Goal: Navigation & Orientation: Find specific page/section

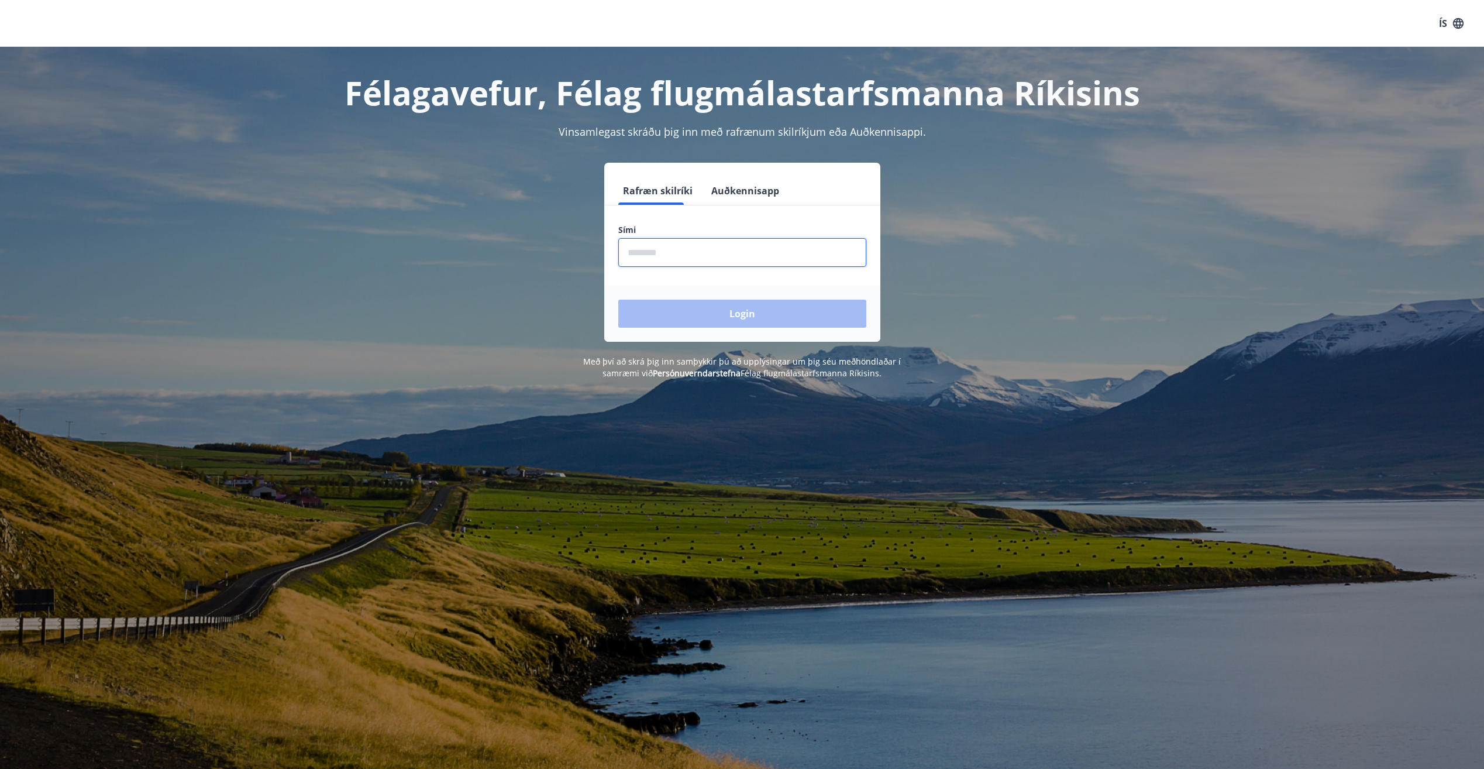
click at [659, 260] on input "phone" at bounding box center [742, 252] width 248 height 29
type input "********"
click at [745, 311] on button "Login" at bounding box center [742, 314] width 248 height 28
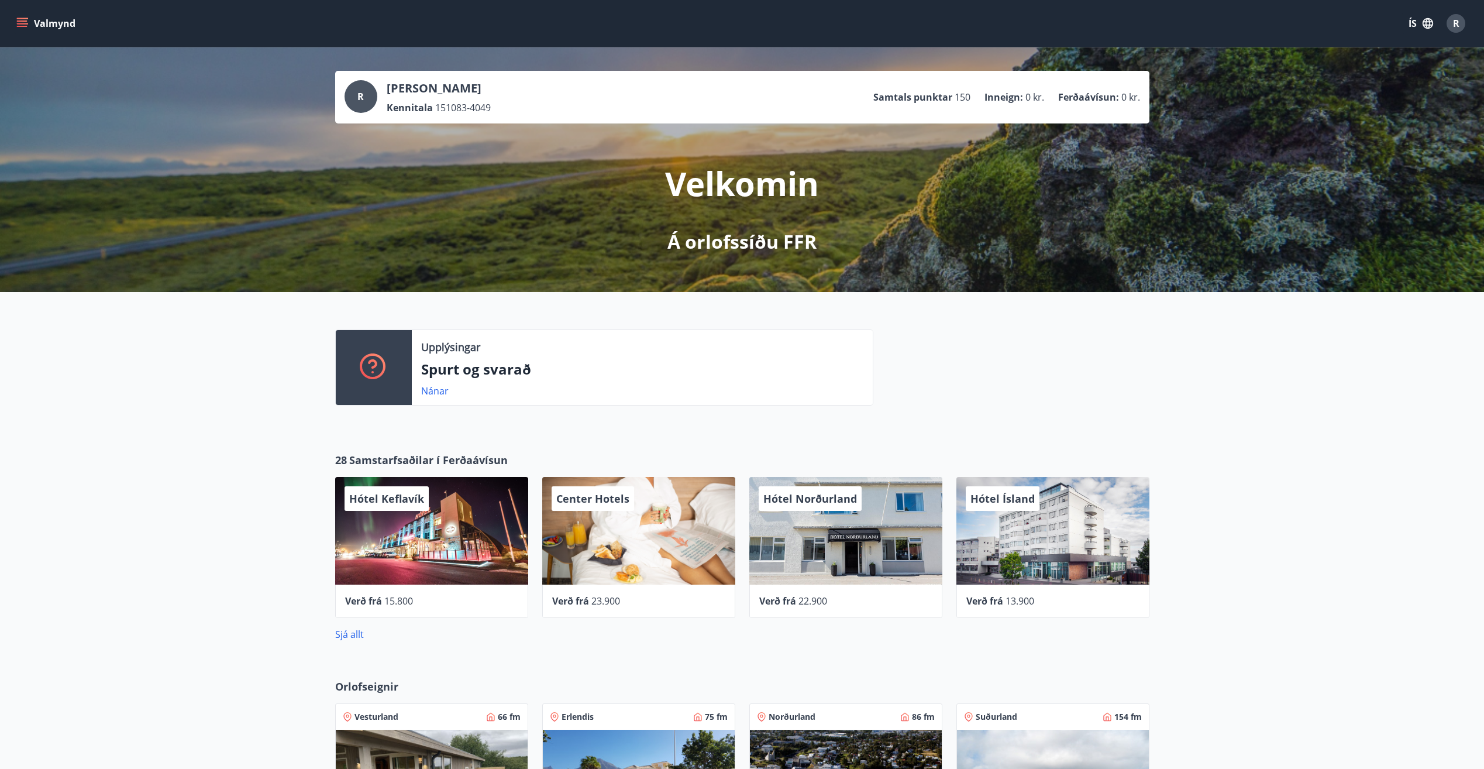
click at [24, 19] on icon "menu" at bounding box center [23, 18] width 13 height 1
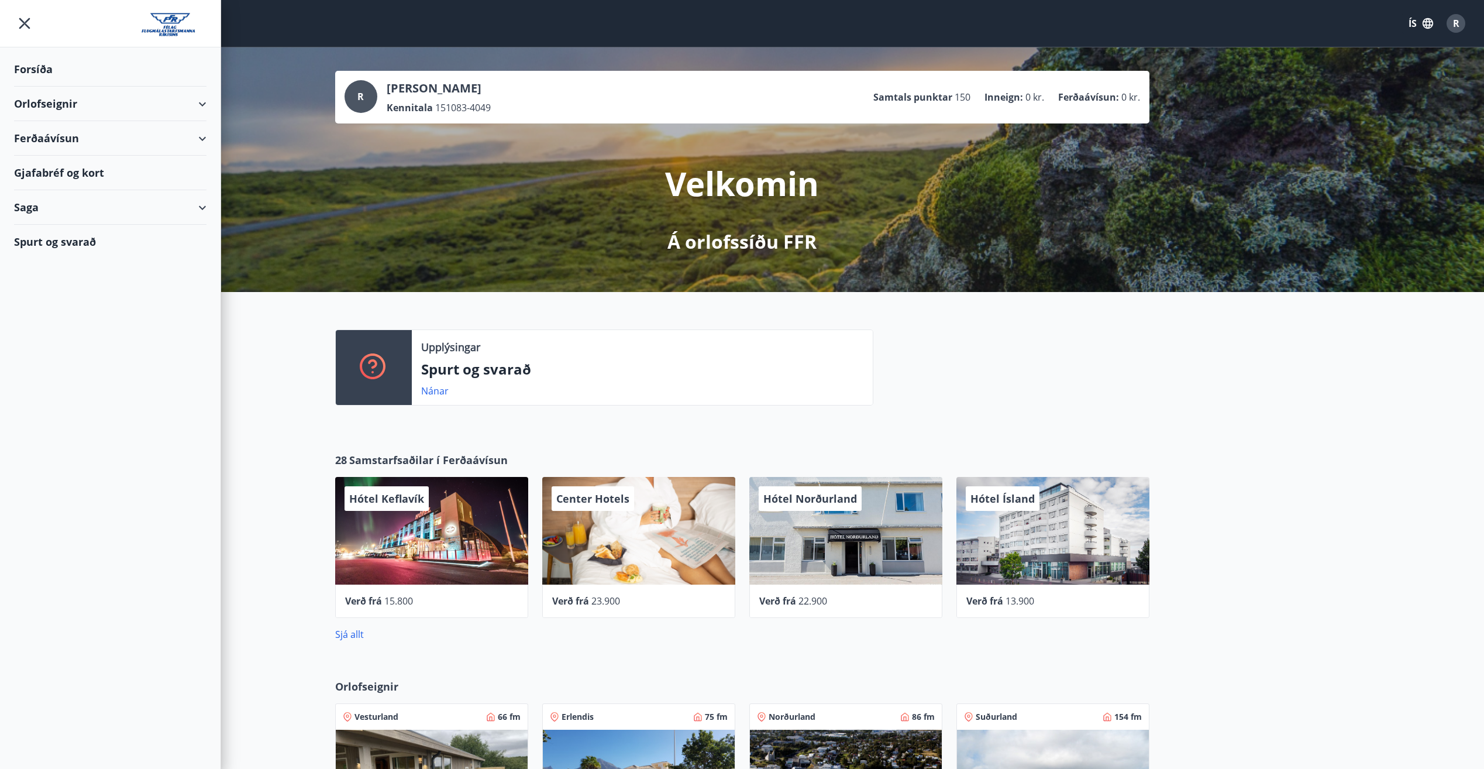
click at [53, 175] on div "Gjafabréf og kort" at bounding box center [110, 173] width 193 height 35
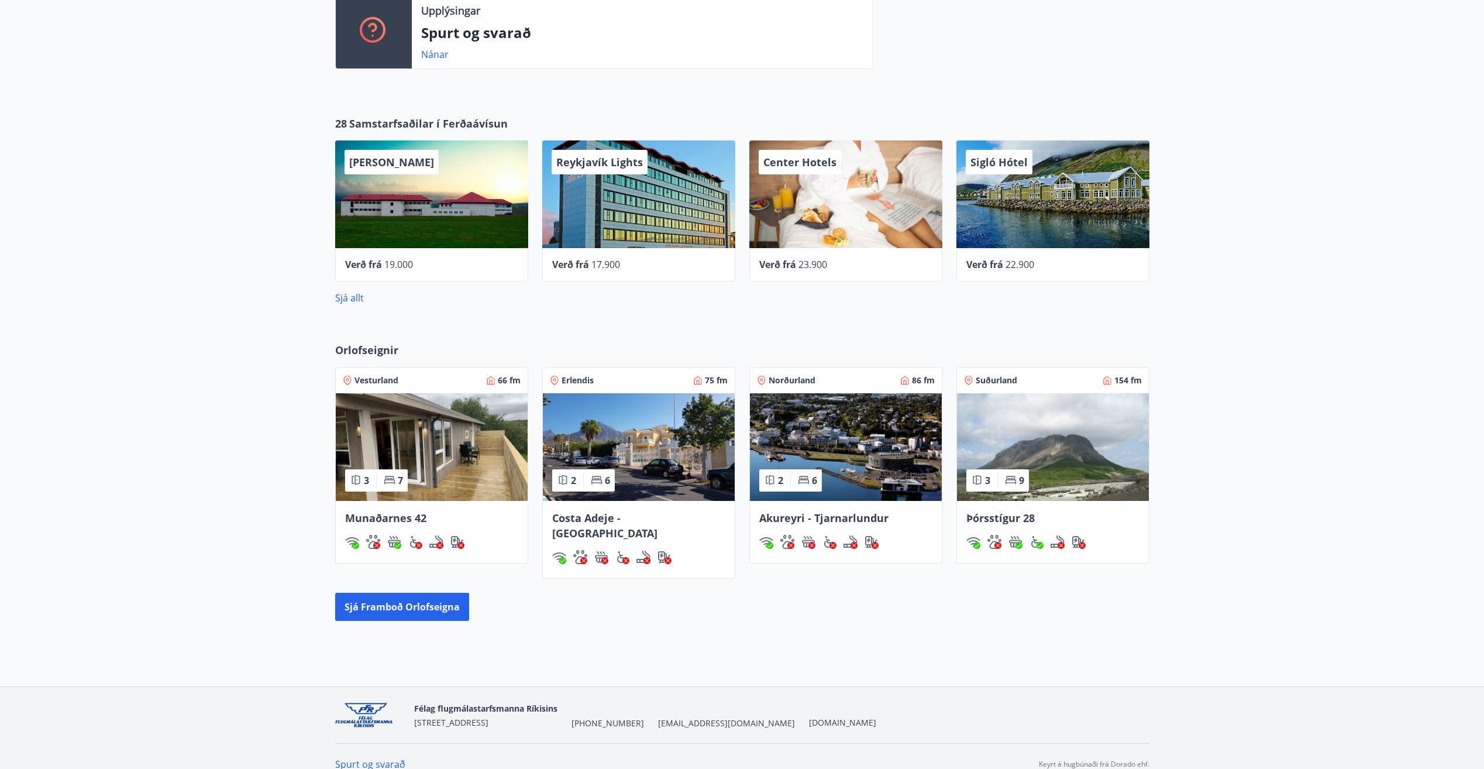
scroll to position [337, 0]
click at [855, 443] on img at bounding box center [846, 447] width 192 height 108
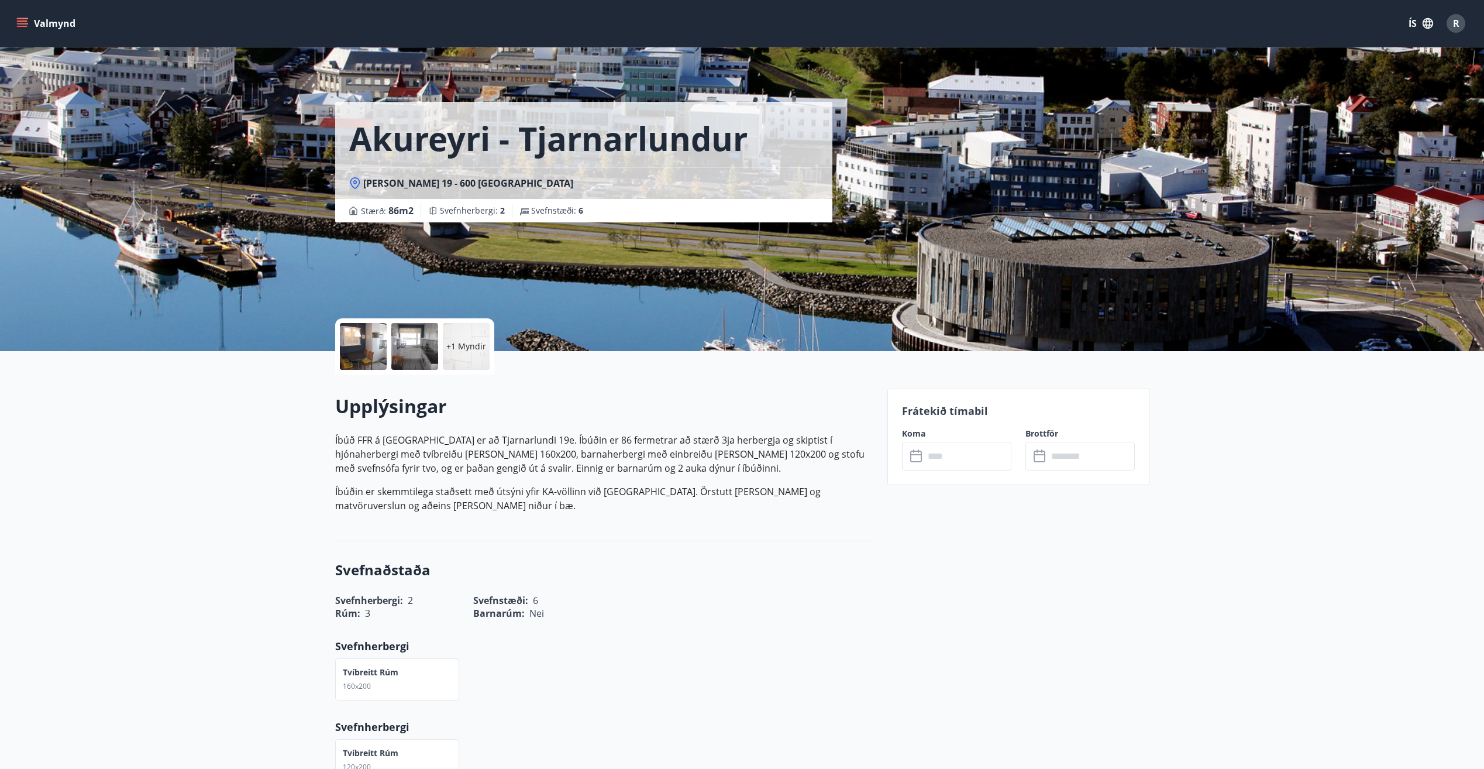
click at [463, 346] on p "+1 Myndir" at bounding box center [466, 347] width 40 height 12
